Goal: Task Accomplishment & Management: Use online tool/utility

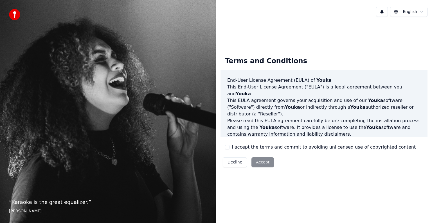
click at [240, 149] on label "I accept the terms and commit to avoiding unlicensed use of copyrighted content" at bounding box center [324, 147] width 184 height 7
click at [230, 149] on button "I accept the terms and commit to avoiding unlicensed use of copyrighted content" at bounding box center [227, 147] width 5 height 5
click at [254, 164] on button "Accept" at bounding box center [263, 163] width 23 height 10
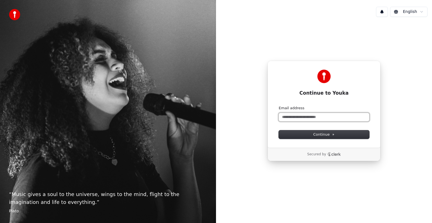
click at [319, 113] on input "Email address" at bounding box center [324, 117] width 91 height 8
click at [279, 106] on button "submit" at bounding box center [279, 106] width 0 height 0
type input "**********"
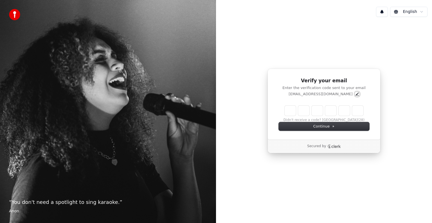
click at [355, 94] on icon "Edit" at bounding box center [357, 94] width 5 height 5
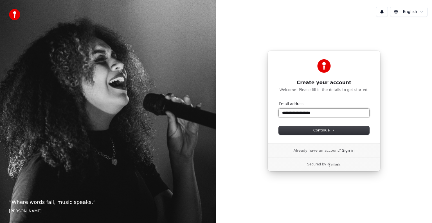
click at [307, 113] on input "**********" at bounding box center [324, 113] width 91 height 8
click at [279, 102] on button "submit" at bounding box center [279, 102] width 0 height 0
type input "**********"
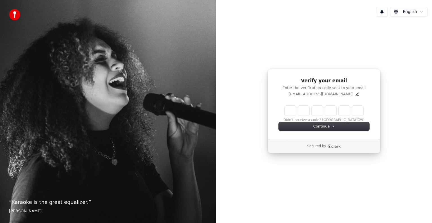
click at [290, 109] on input "Enter verification code" at bounding box center [324, 111] width 79 height 10
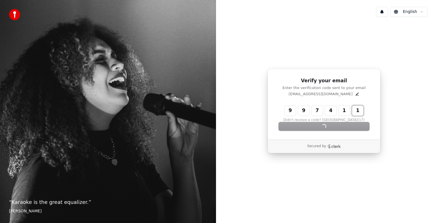
type input "******"
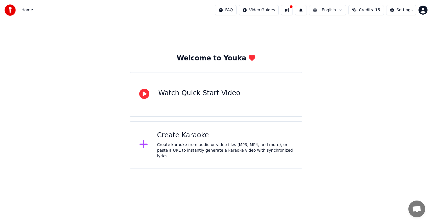
click at [230, 146] on div "Create karaoke from audio or video files (MP3, MP4, and more), or paste a URL t…" at bounding box center [225, 150] width 136 height 17
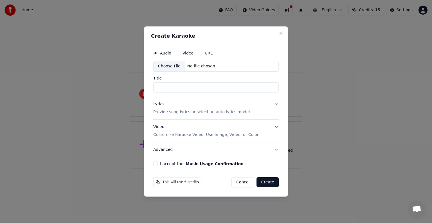
click at [201, 54] on div "URL" at bounding box center [205, 53] width 15 height 5
click at [200, 53] on button "URL" at bounding box center [200, 53] width 5 height 5
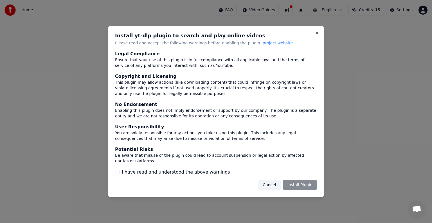
scroll to position [24, 0]
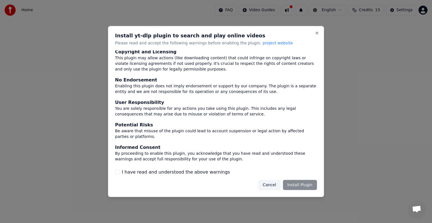
click at [199, 174] on label "I have read and understood the above warnings" at bounding box center [176, 172] width 108 height 7
click at [120, 174] on button "I have read and understood the above warnings" at bounding box center [117, 172] width 5 height 5
click at [309, 185] on button "Install Plugin" at bounding box center [300, 185] width 34 height 10
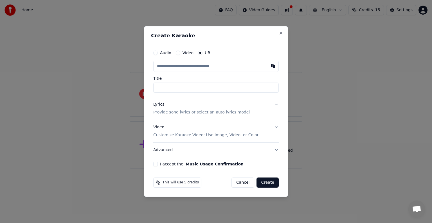
click at [159, 53] on div "Audio" at bounding box center [162, 53] width 18 height 5
click at [156, 53] on button "Audio" at bounding box center [155, 53] width 5 height 5
click at [242, 181] on button "Cancel" at bounding box center [243, 183] width 23 height 10
